Goal: Information Seeking & Learning: Learn about a topic

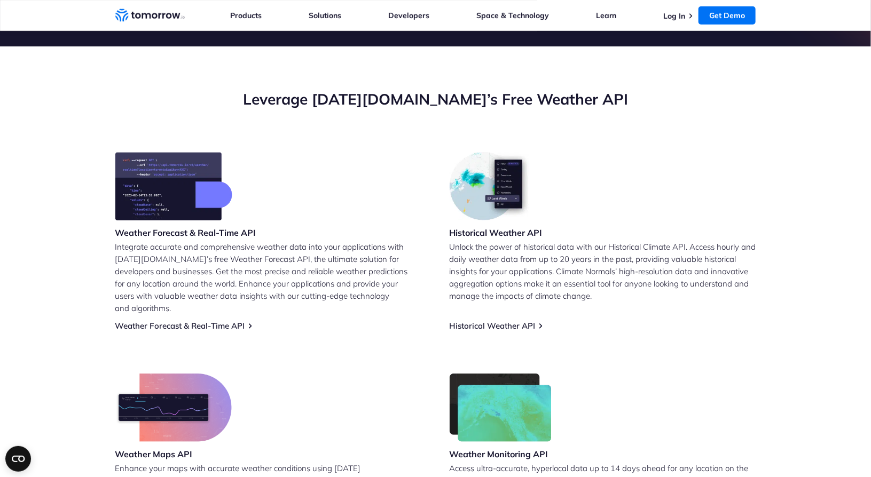
scroll to position [407, 0]
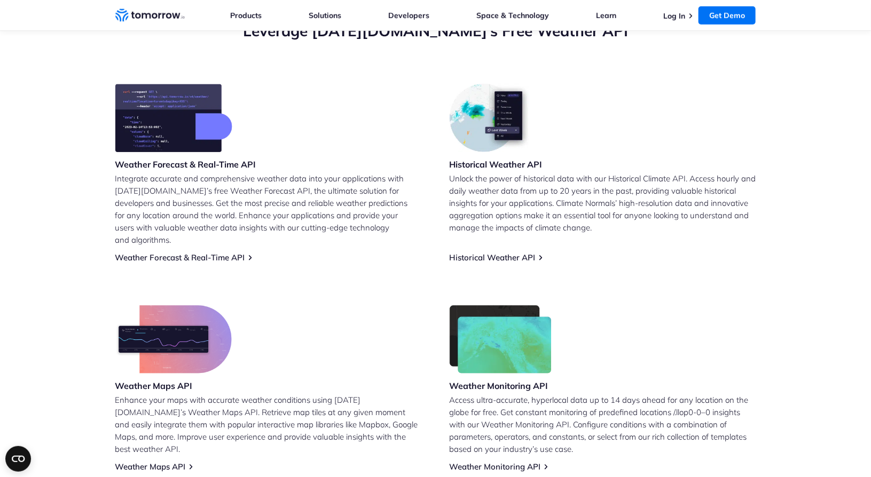
click at [466, 227] on p "Unlock the power of historical data with our Historical Climate API. Access hou…" at bounding box center [603, 202] width 307 height 61
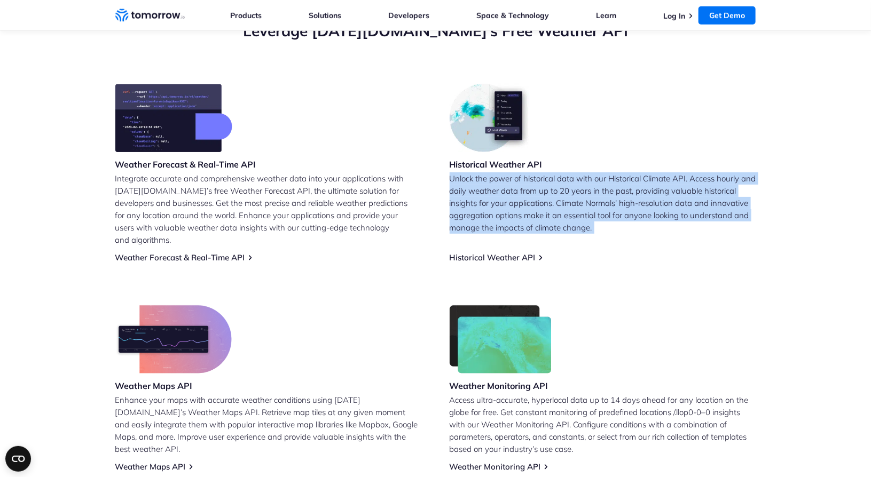
click at [466, 227] on p "Unlock the power of historical data with our Historical Climate API. Access hou…" at bounding box center [603, 202] width 307 height 61
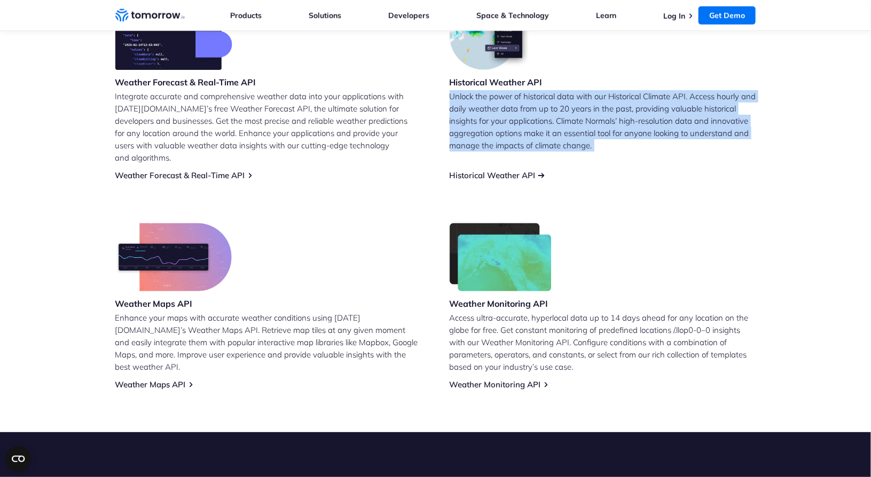
click at [483, 170] on link "Historical Weather API" at bounding box center [493, 175] width 86 height 10
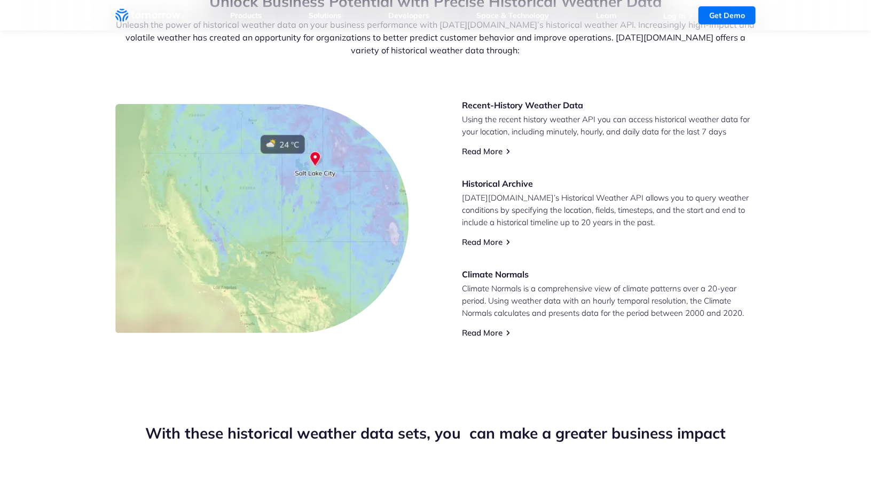
scroll to position [442, 0]
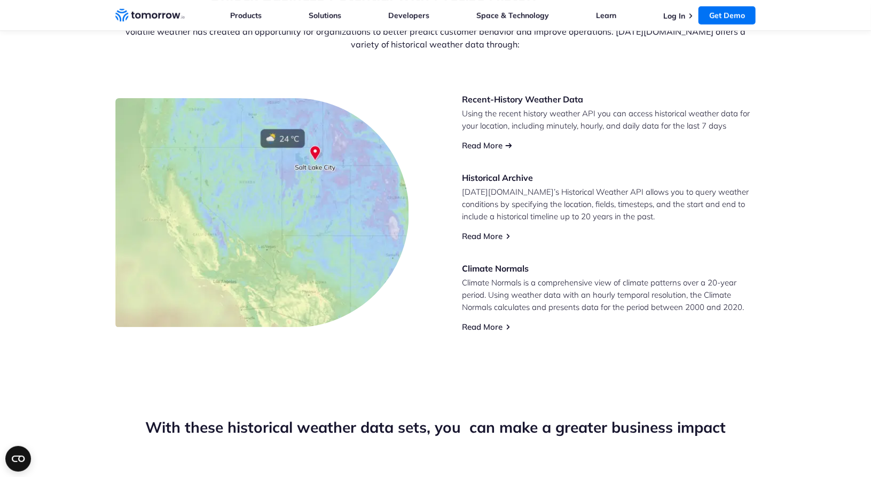
click at [475, 145] on link "Read More" at bounding box center [482, 145] width 41 height 10
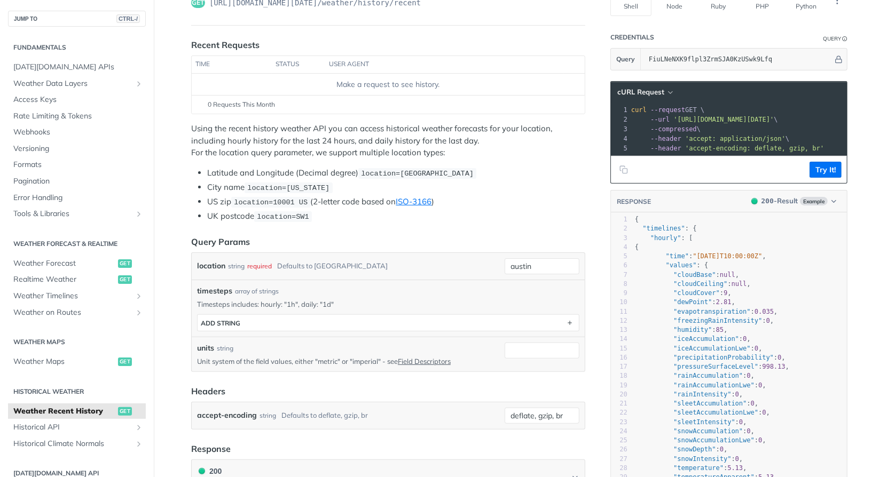
scroll to position [37, 0]
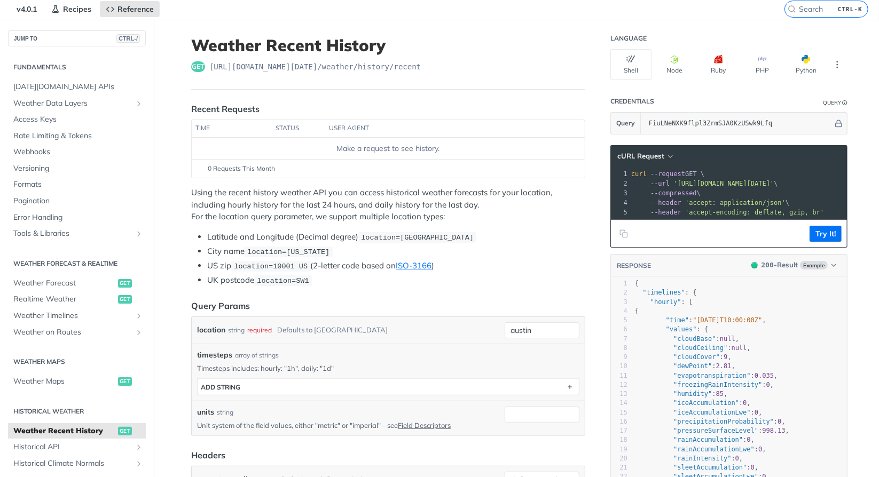
click at [409, 191] on p "Using the recent history weather API you can access historical weather forecast…" at bounding box center [388, 205] width 394 height 36
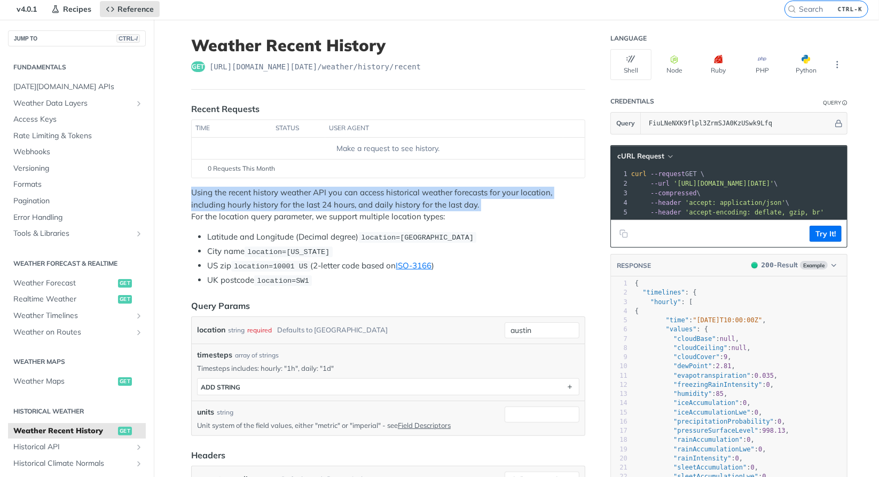
click at [409, 191] on p "Using the recent history weather API you can access historical weather forecast…" at bounding box center [388, 205] width 394 height 36
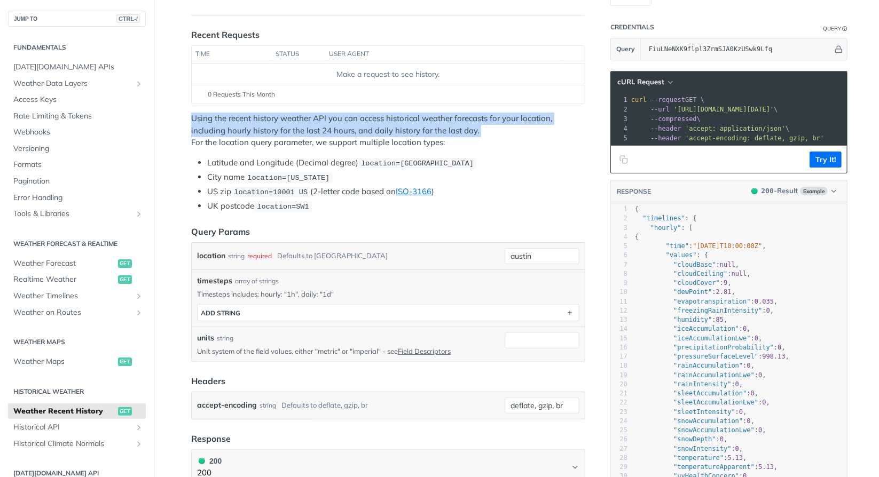
scroll to position [114, 0]
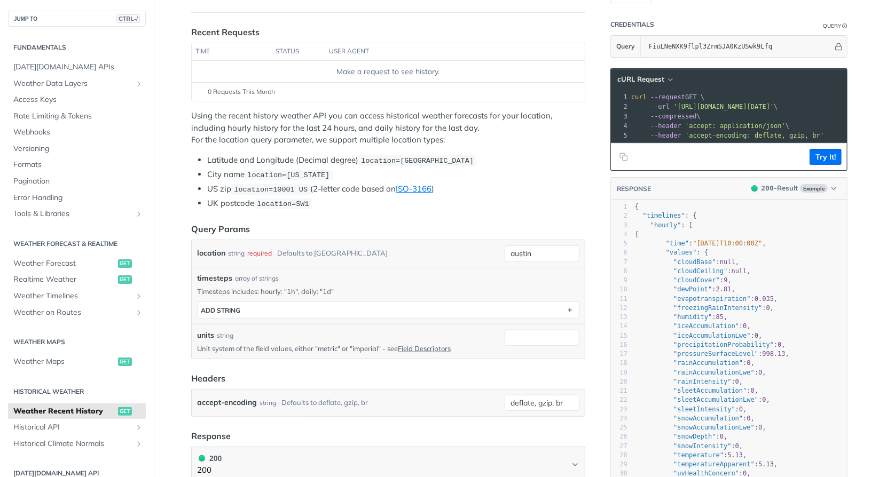
click at [255, 159] on li "Latitude and Longitude (Decimal degree) location=42.3478, -71.0466" at bounding box center [396, 160] width 378 height 12
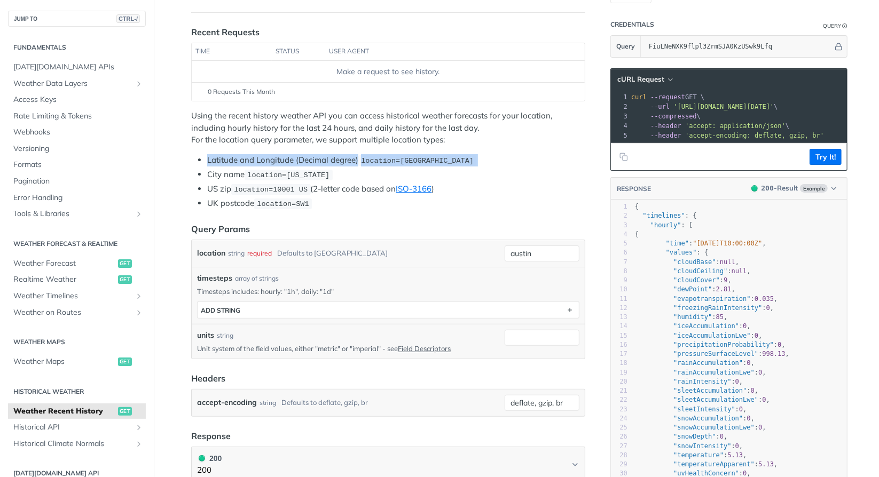
click at [255, 159] on li "Latitude and Longitude (Decimal degree) location=42.3478, -71.0466" at bounding box center [396, 160] width 378 height 12
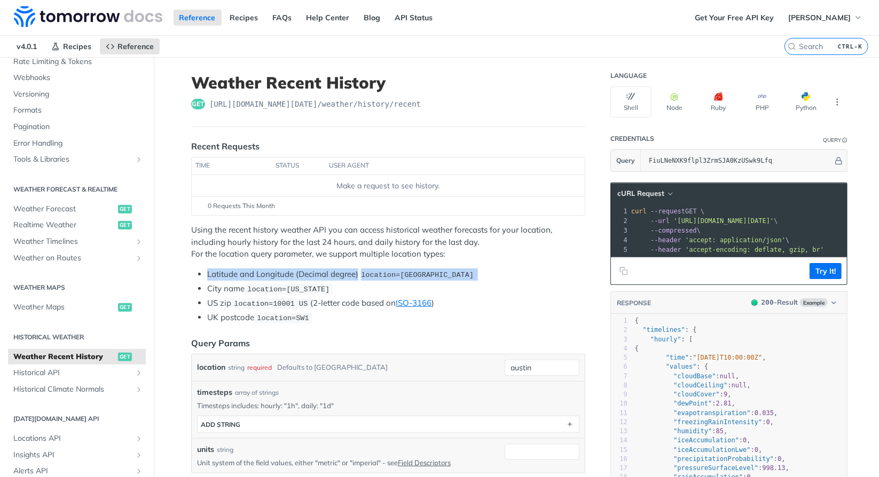
scroll to position [124, 0]
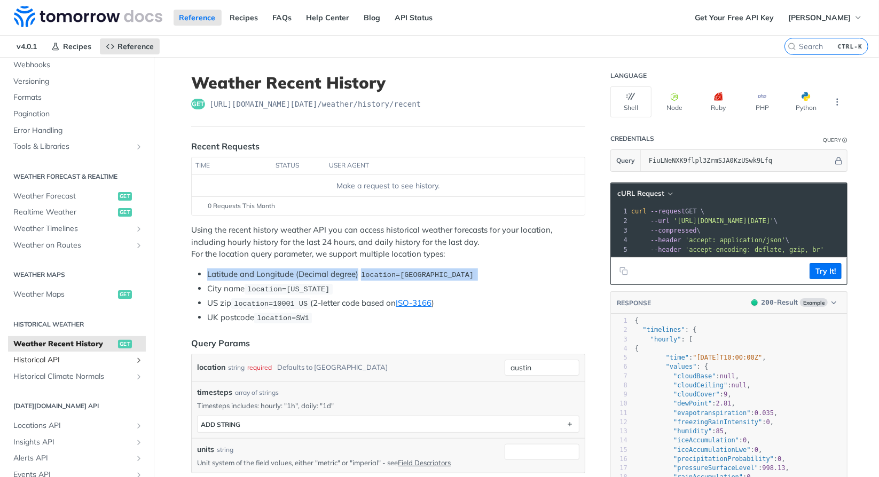
click at [98, 357] on span "Historical API" at bounding box center [72, 360] width 119 height 11
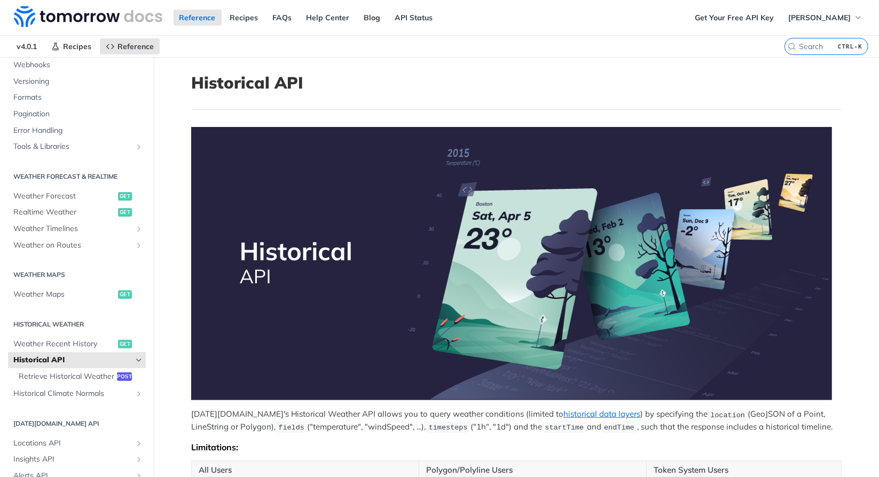
scroll to position [259, 0]
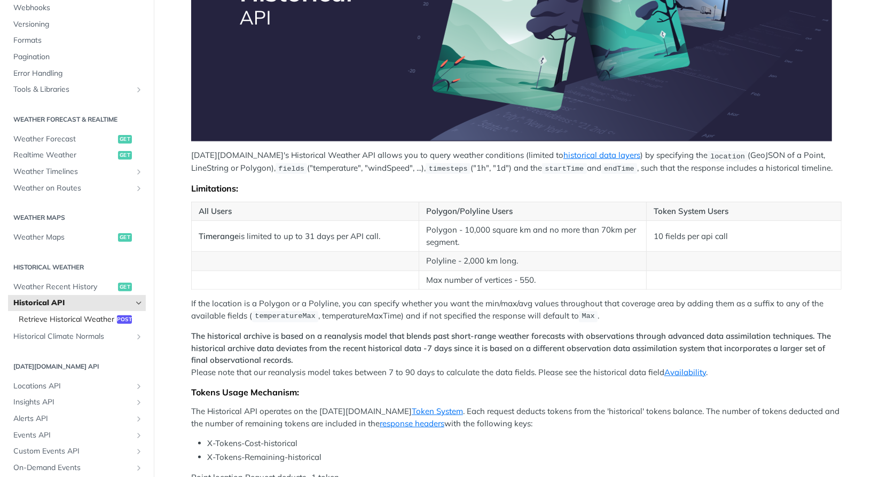
click at [91, 325] on span "Retrieve Historical Weather" at bounding box center [67, 320] width 96 height 11
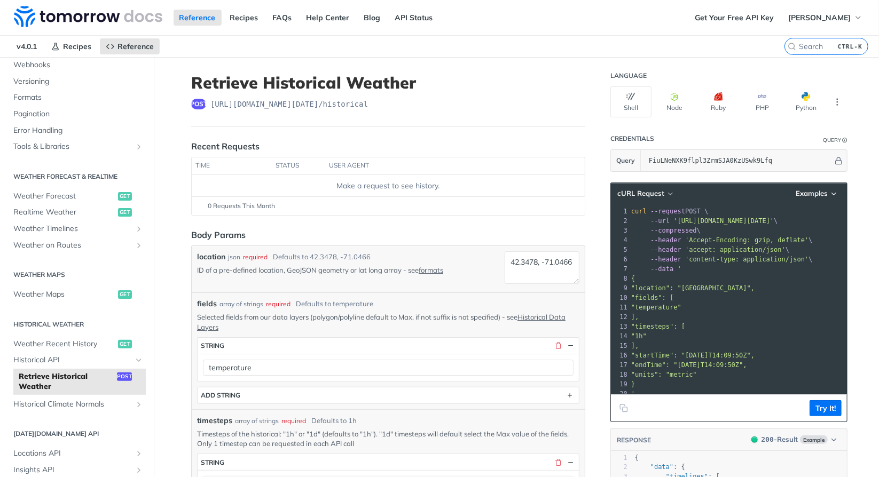
scroll to position [40, 0]
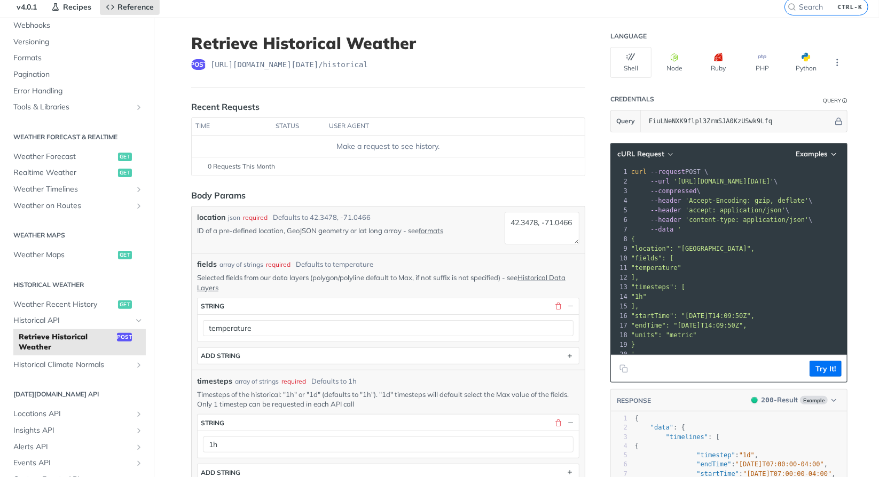
click at [296, 45] on h1 "Retrieve Historical Weather" at bounding box center [388, 43] width 394 height 19
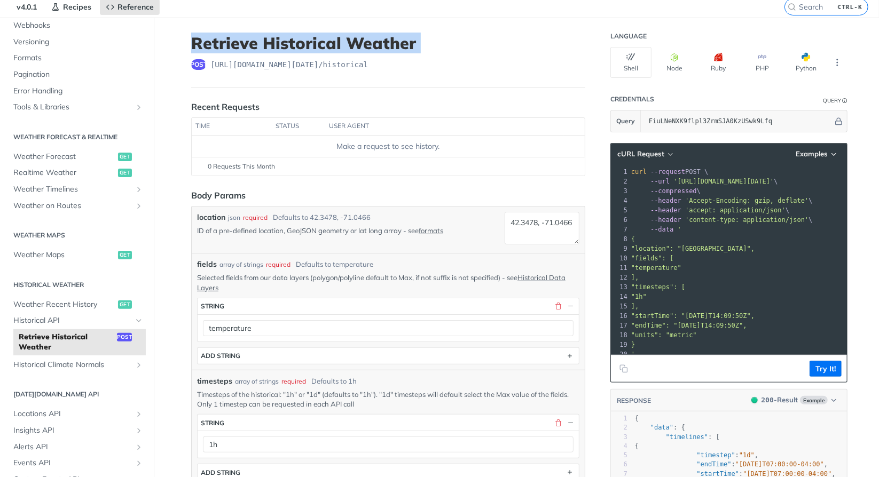
click at [296, 45] on h1 "Retrieve Historical Weather" at bounding box center [388, 43] width 394 height 19
copy h1 "Retrieve Historical Weather"
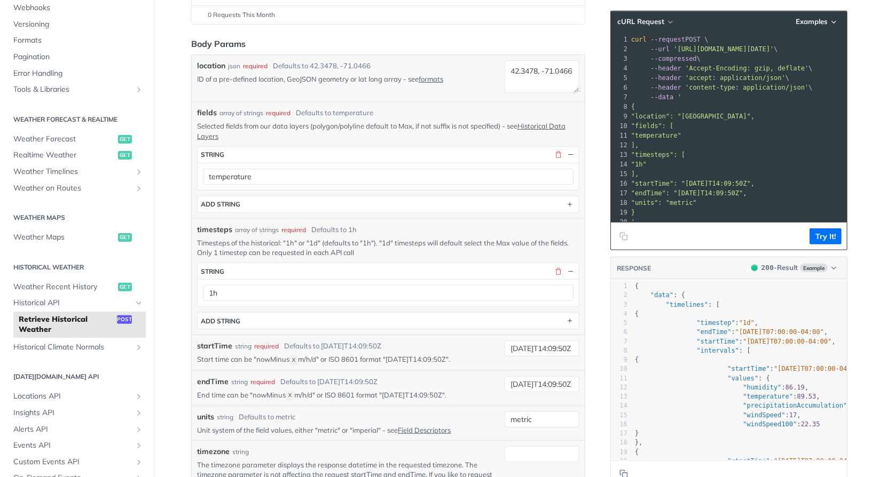
scroll to position [171, 0]
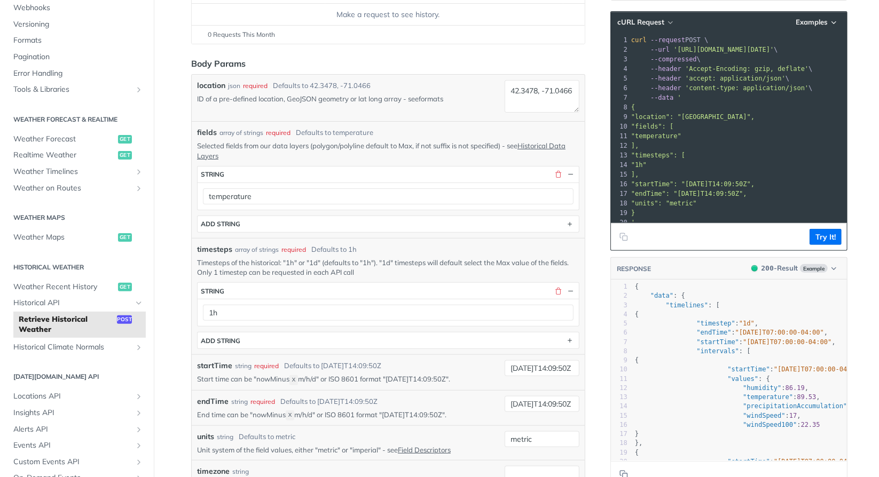
click at [428, 97] on link "formats" at bounding box center [431, 99] width 25 height 9
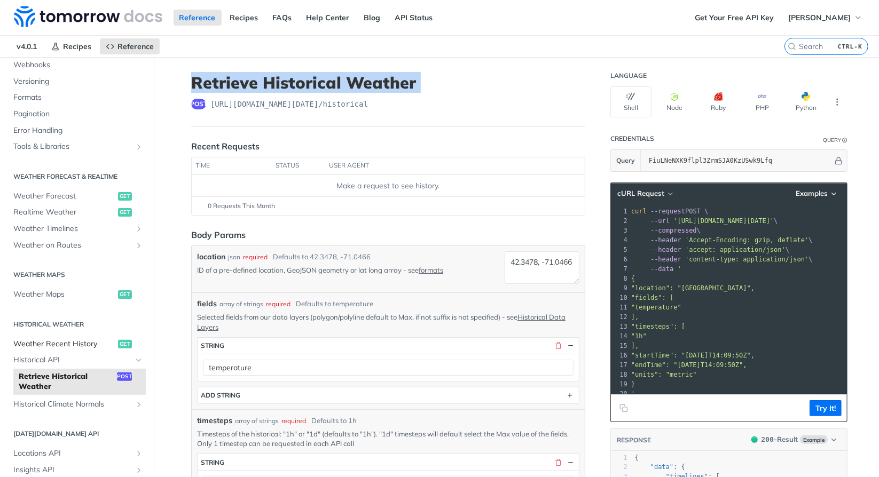
click at [68, 340] on span "Weather Recent History" at bounding box center [64, 344] width 102 height 11
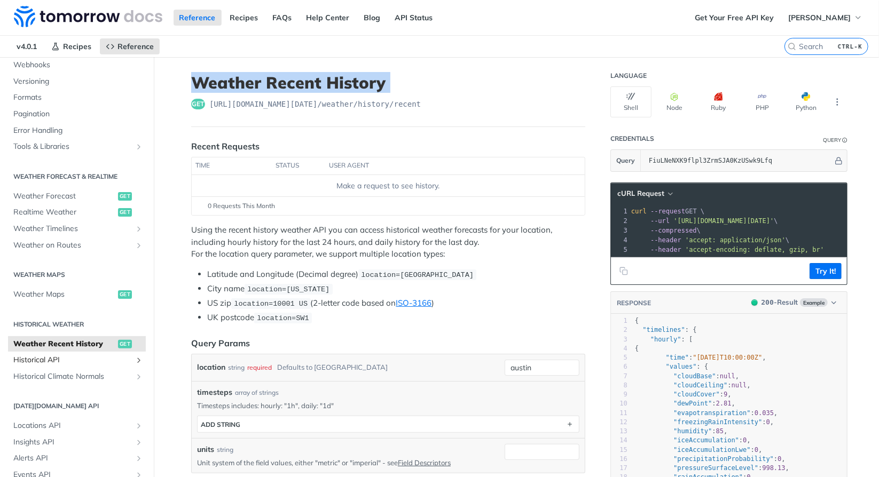
click at [79, 357] on span "Historical API" at bounding box center [72, 360] width 119 height 11
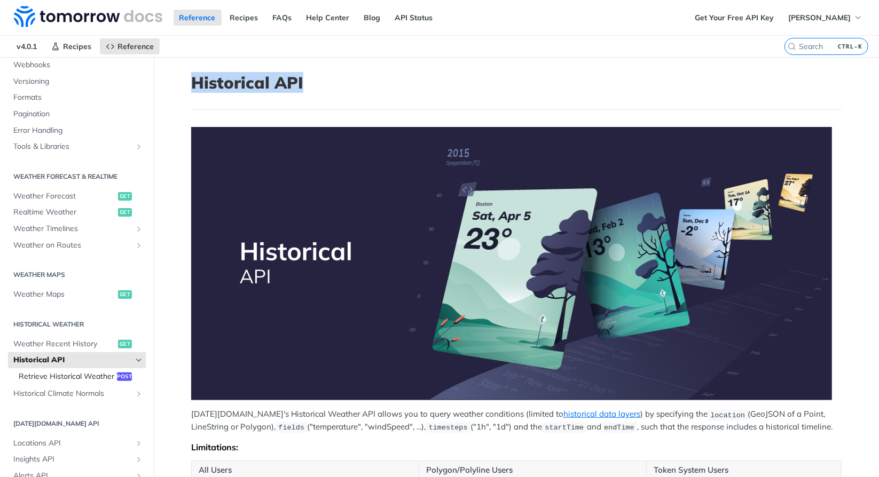
click at [79, 381] on span "Retrieve Historical Weather" at bounding box center [67, 377] width 96 height 11
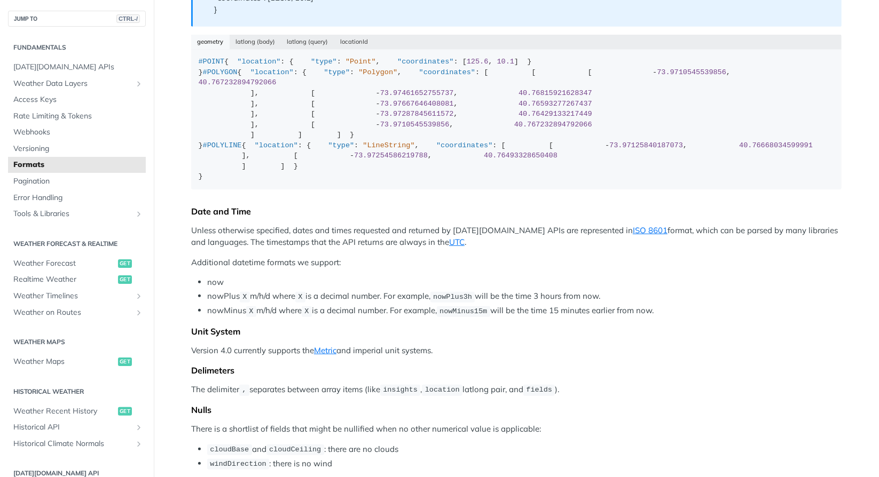
scroll to position [120, 0]
